Goal: Task Accomplishment & Management: Use online tool/utility

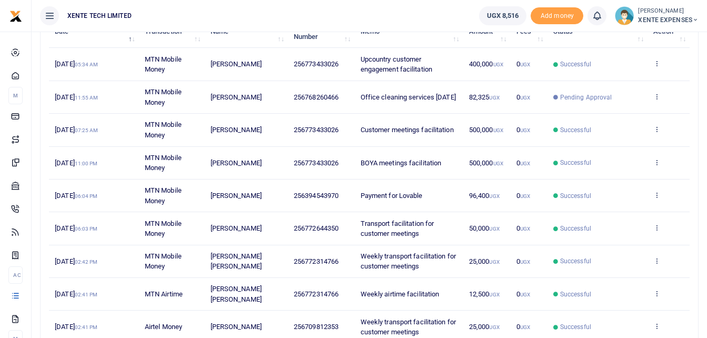
scroll to position [149, 0]
click at [656, 227] on icon at bounding box center [656, 226] width 7 height 7
click at [616, 269] on link "Send again" at bounding box center [617, 268] width 83 height 15
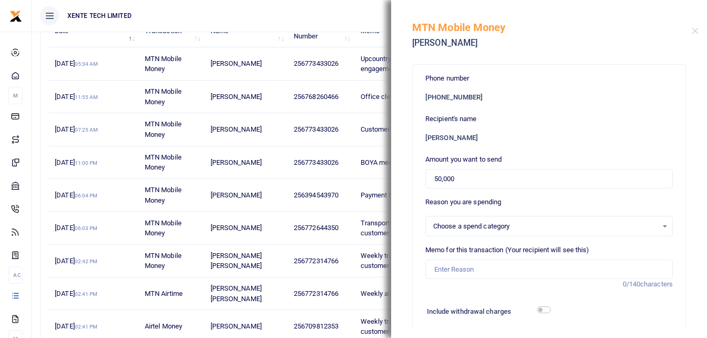
select select "15"
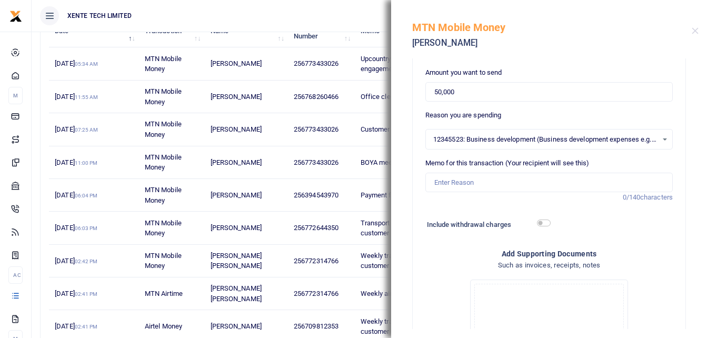
scroll to position [91, 0]
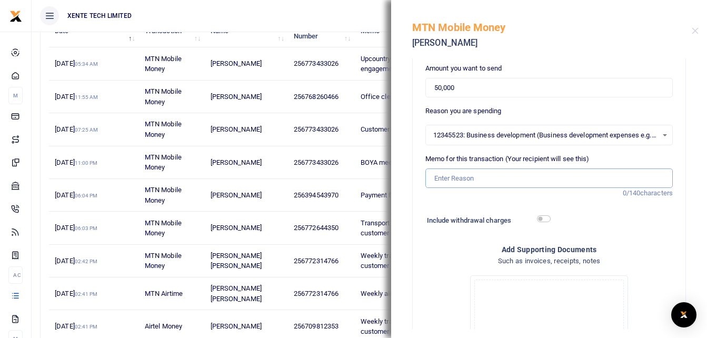
click at [451, 181] on input "Memo for this transaction (Your recipient will see this)" at bounding box center [548, 178] width 247 height 20
type input "Transport facilitation for customer meetings"
click at [434, 175] on input "Transport facilitation for customer meetings" at bounding box center [548, 178] width 247 height 20
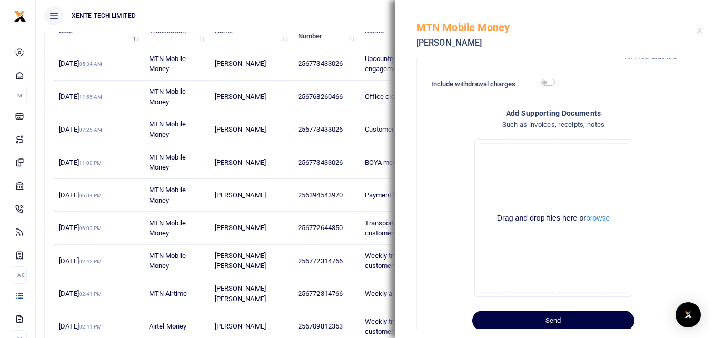
scroll to position [254, 0]
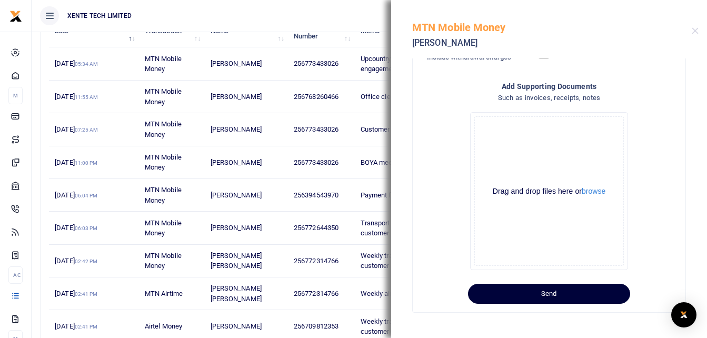
click at [531, 292] on button "Send" at bounding box center [549, 294] width 162 height 20
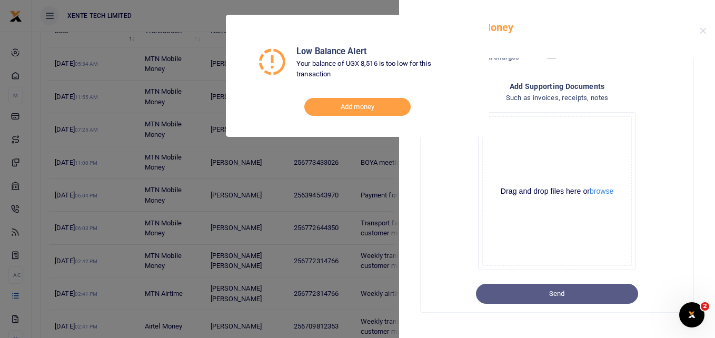
scroll to position [0, 0]
click at [337, 105] on link "Add money" at bounding box center [357, 107] width 106 height 18
